Goal: Task Accomplishment & Management: Complete application form

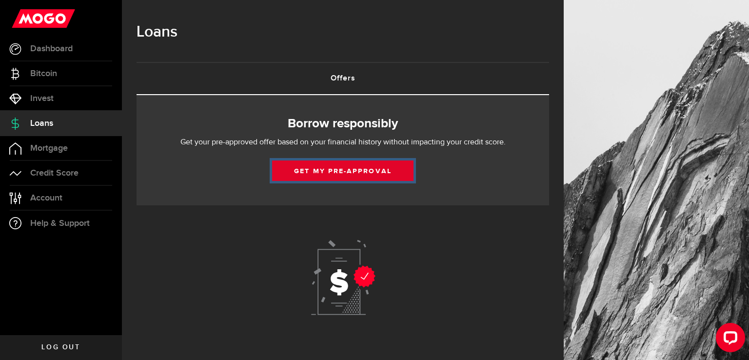
click at [359, 167] on link "Get my pre-approval" at bounding box center [342, 171] width 141 height 20
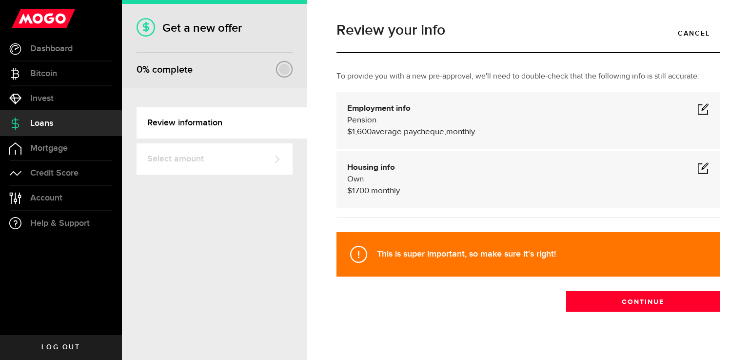
scroll to position [14, 0]
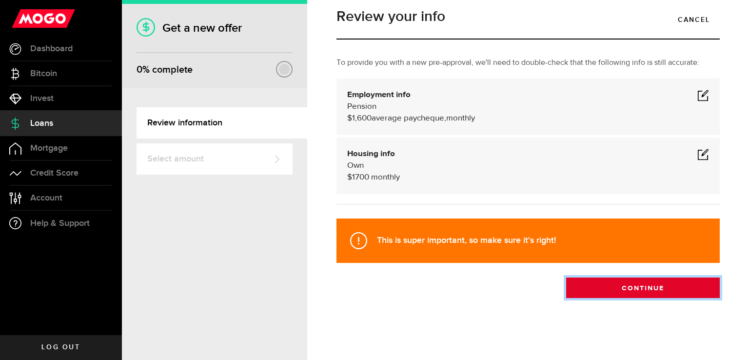
click at [590, 289] on button "Continue" at bounding box center [643, 288] width 154 height 20
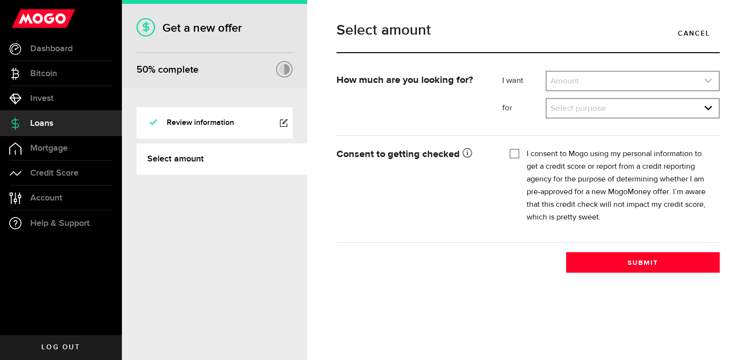
click at [703, 82] on link "expand select" at bounding box center [633, 81] width 172 height 19
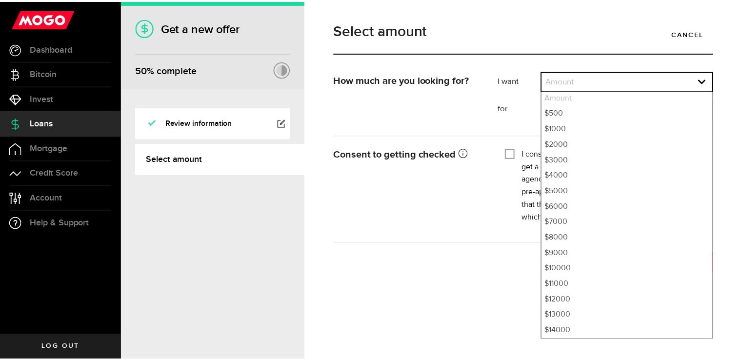
scroll to position [329, 0]
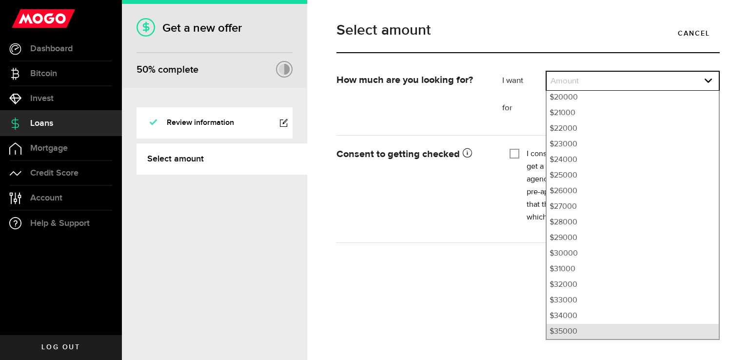
click at [683, 335] on li "$35000" at bounding box center [633, 332] width 172 height 16
select select "35000"
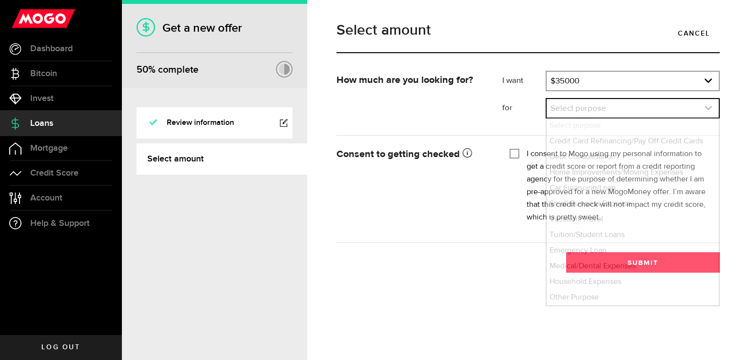
click at [708, 107] on icon "expand select" at bounding box center [708, 108] width 8 height 8
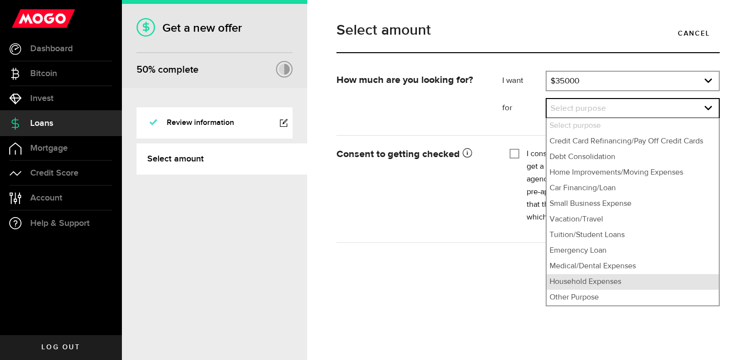
click at [679, 281] on li "Household Expenses" at bounding box center [633, 282] width 172 height 16
select select "Household Expenses"
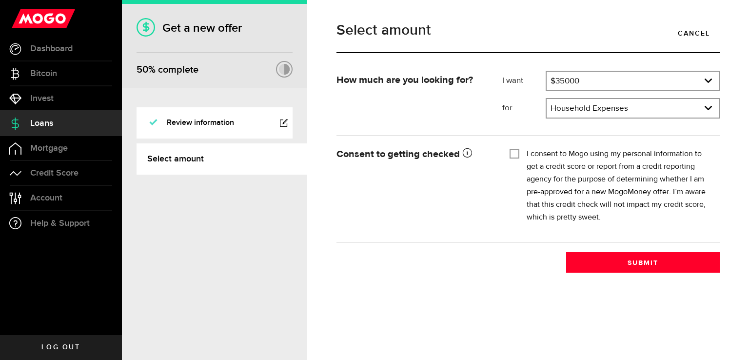
click at [512, 156] on input "I consent to Mogo using my personal information to get a credit score or report…" at bounding box center [515, 153] width 10 height 10
checkbox input "true"
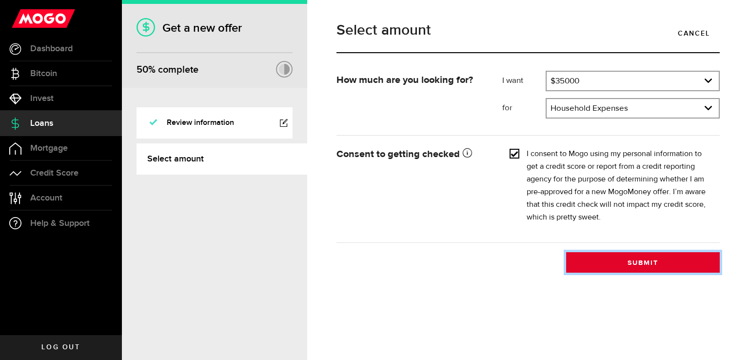
click at [628, 262] on button "Submit" at bounding box center [643, 262] width 154 height 20
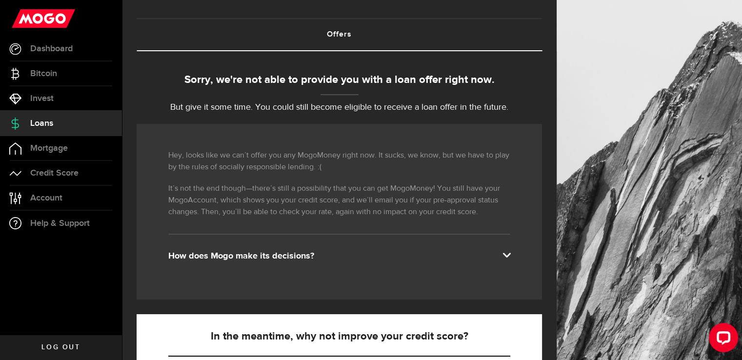
scroll to position [146, 0]
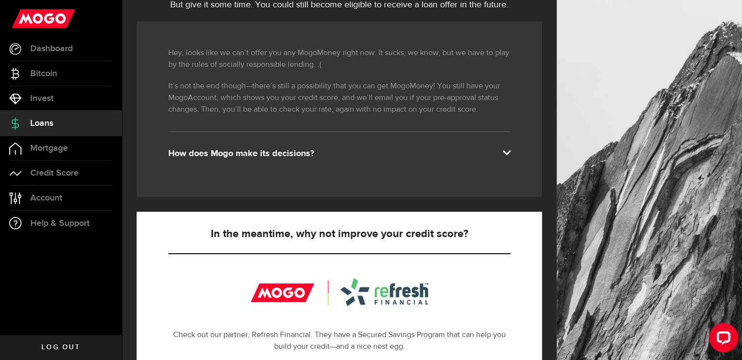
click at [510, 153] on span at bounding box center [506, 152] width 8 height 8
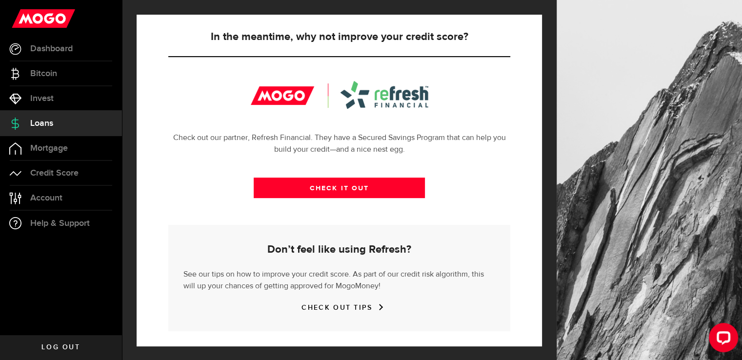
scroll to position [344, 0]
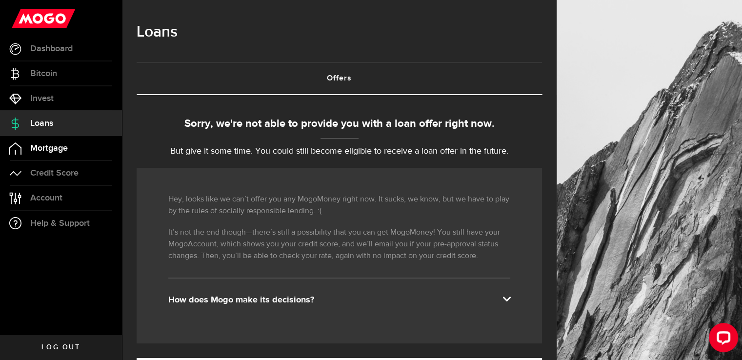
click at [66, 148] on span "Mortgage" at bounding box center [49, 148] width 38 height 9
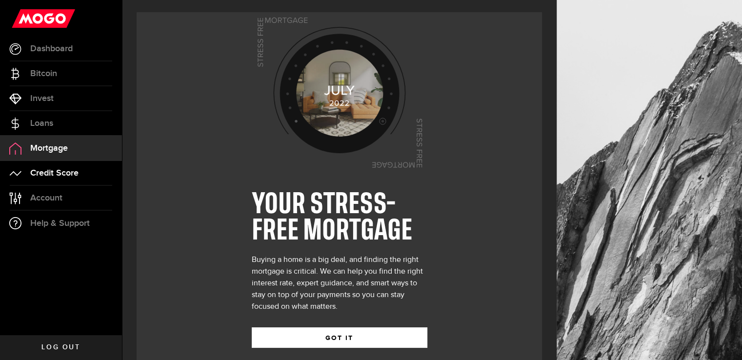
click at [66, 171] on span "Credit Score" at bounding box center [54, 173] width 48 height 9
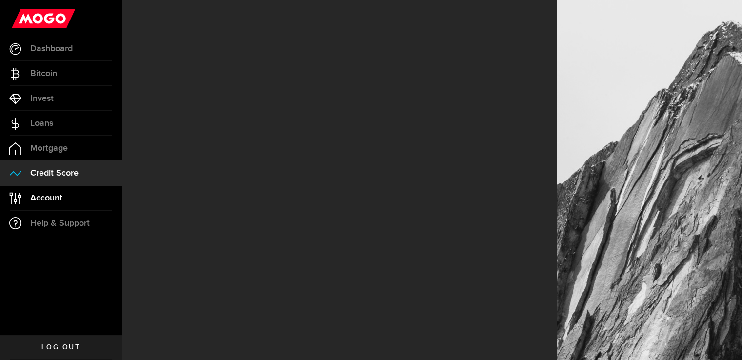
click at [55, 202] on span "Account" at bounding box center [46, 198] width 32 height 9
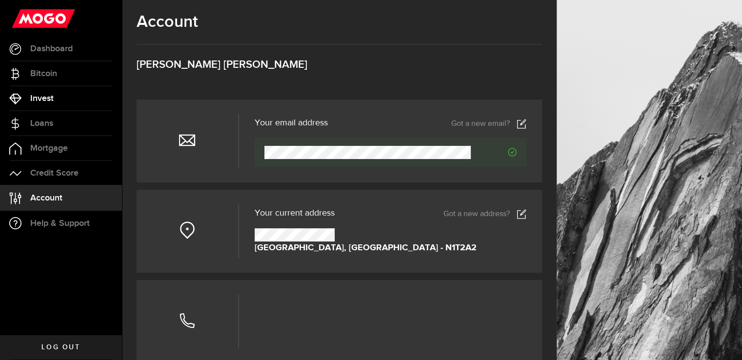
click at [41, 95] on span "Invest" at bounding box center [41, 98] width 23 height 9
